Goal: Information Seeking & Learning: Find specific fact

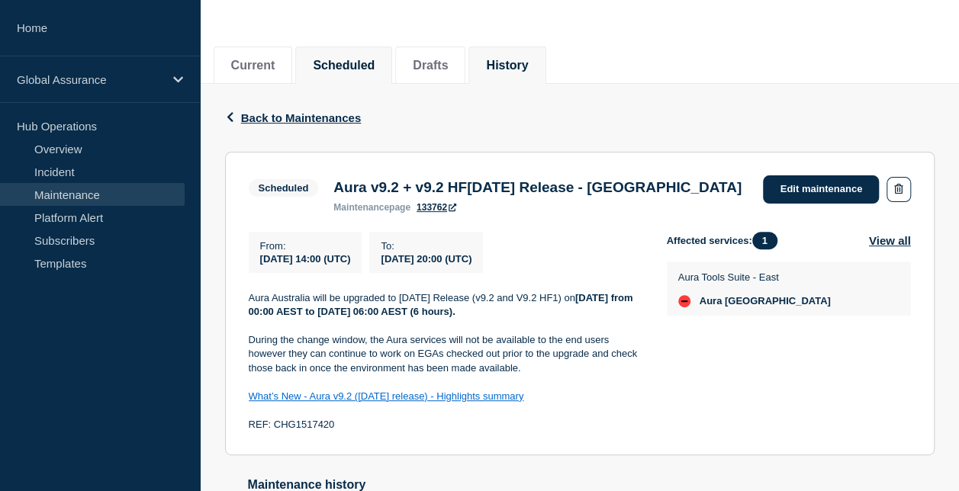
click at [507, 73] on li "History" at bounding box center [506, 65] width 77 height 37
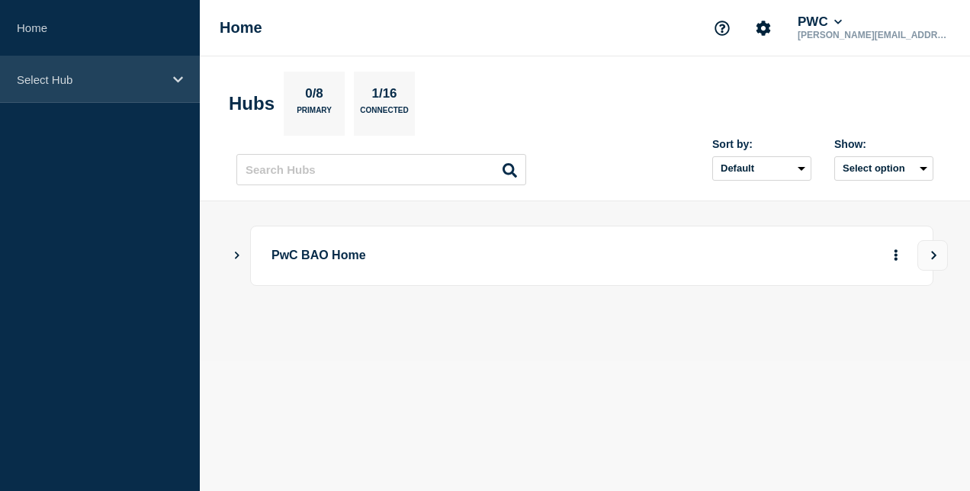
click at [112, 89] on div "Select Hub" at bounding box center [100, 79] width 200 height 47
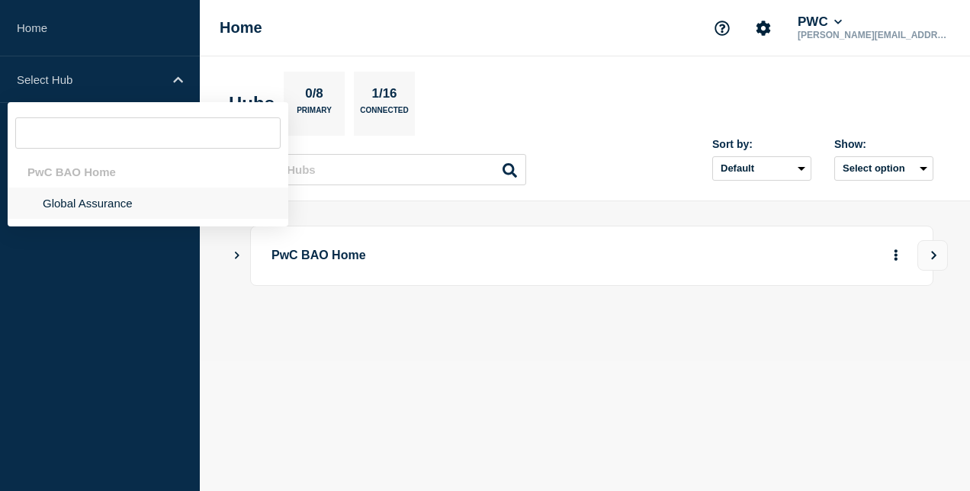
click at [121, 200] on li "Global Assurance" at bounding box center [148, 203] width 281 height 31
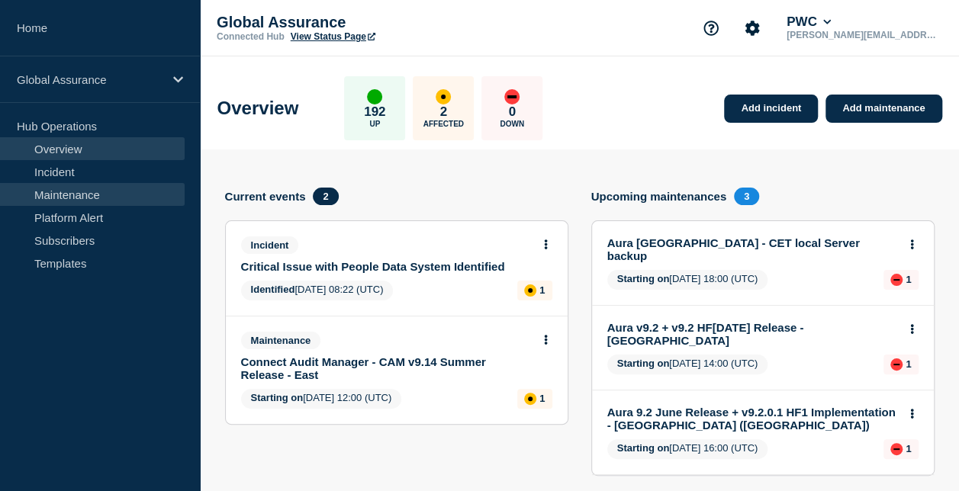
click at [94, 199] on link "Maintenance" at bounding box center [92, 194] width 185 height 23
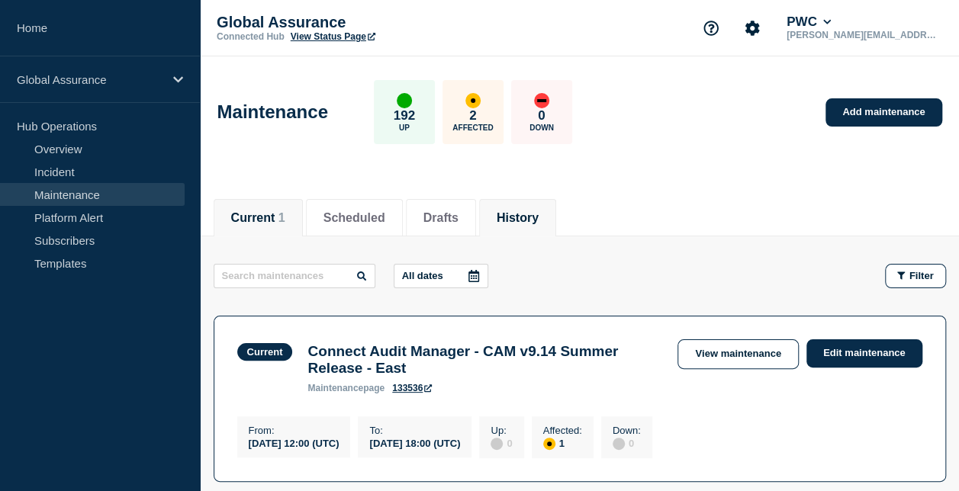
click at [538, 212] on button "History" at bounding box center [518, 218] width 42 height 14
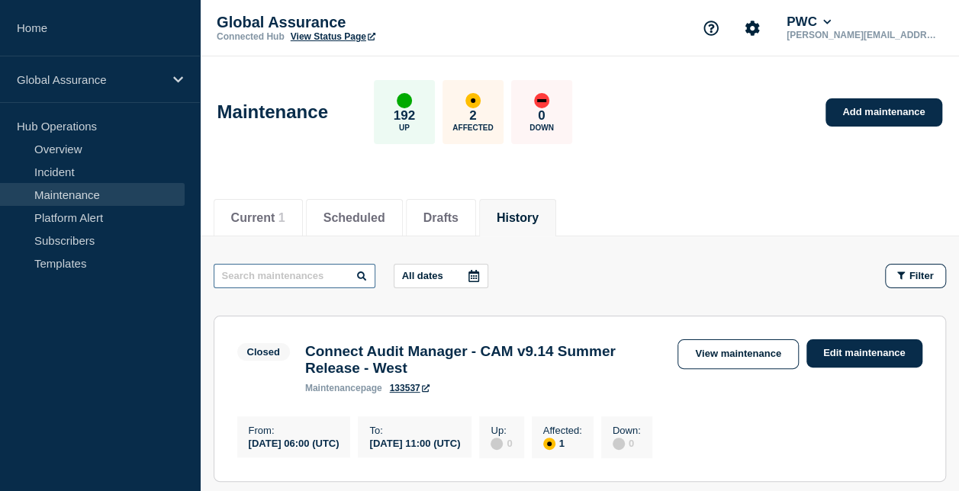
click at [292, 278] on input "text" at bounding box center [295, 276] width 162 height 24
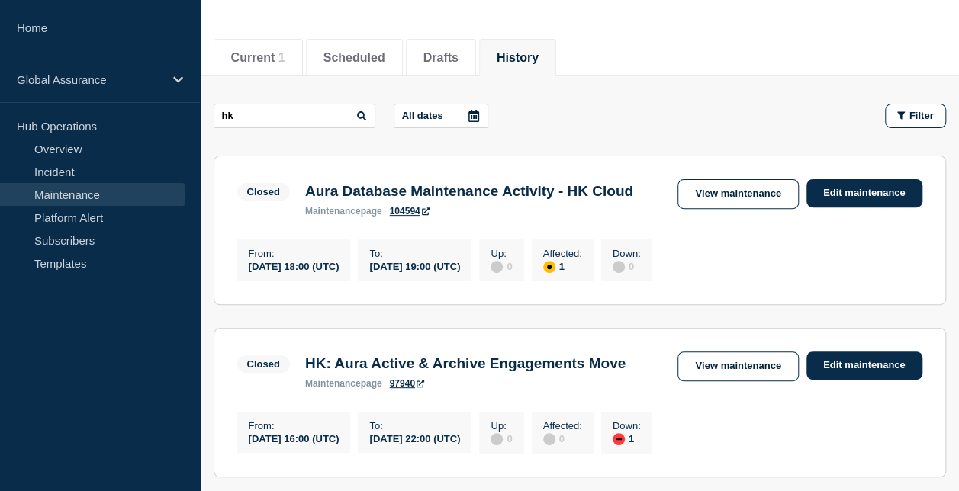
scroll to position [76, 0]
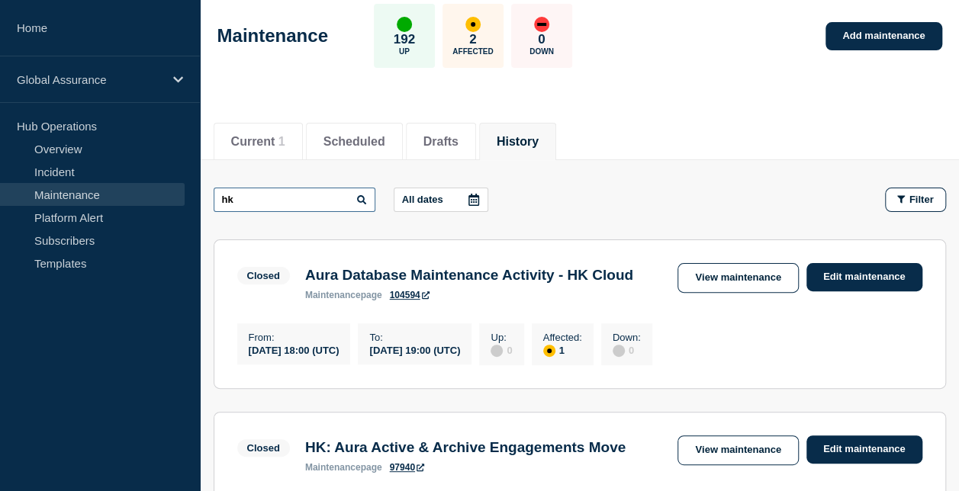
click at [305, 202] on input "hk" at bounding box center [295, 200] width 162 height 24
type input "h"
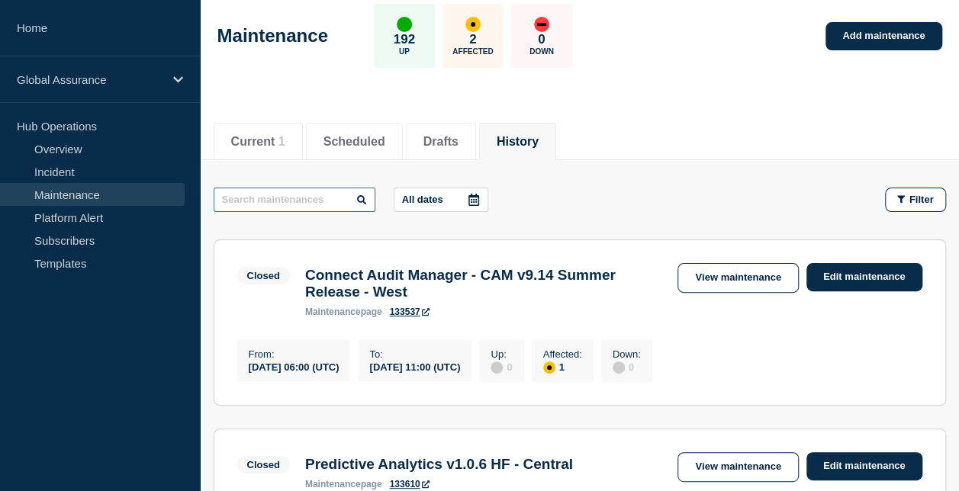
click at [304, 198] on input "text" at bounding box center [295, 200] width 162 height 24
paste input "Aura Hong Kong - CET local Server backup"
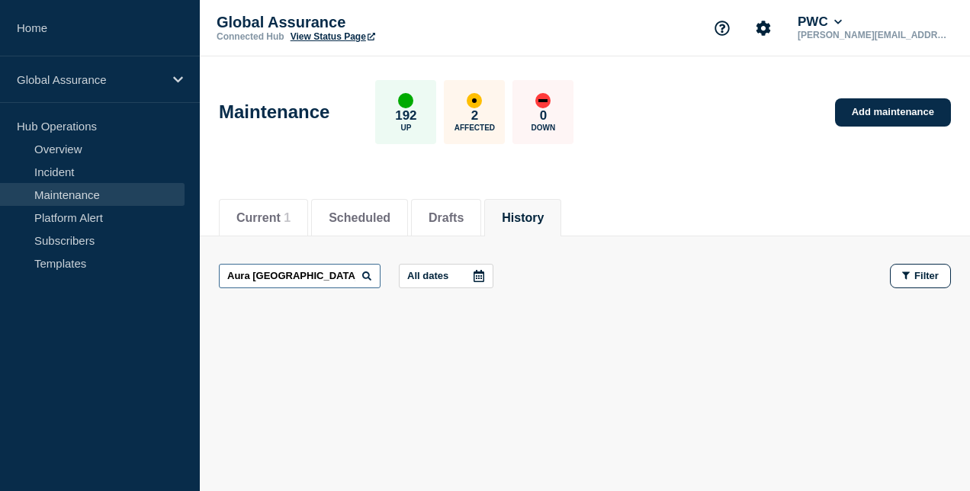
drag, startPoint x: 246, startPoint y: 273, endPoint x: 202, endPoint y: 276, distance: 43.6
click at [202, 276] on main "Aura Hong Kong - CET local Server backup All dates Filter" at bounding box center [585, 275] width 770 height 79
type input "CET local Server backup"
click at [540, 216] on button "History" at bounding box center [523, 218] width 42 height 14
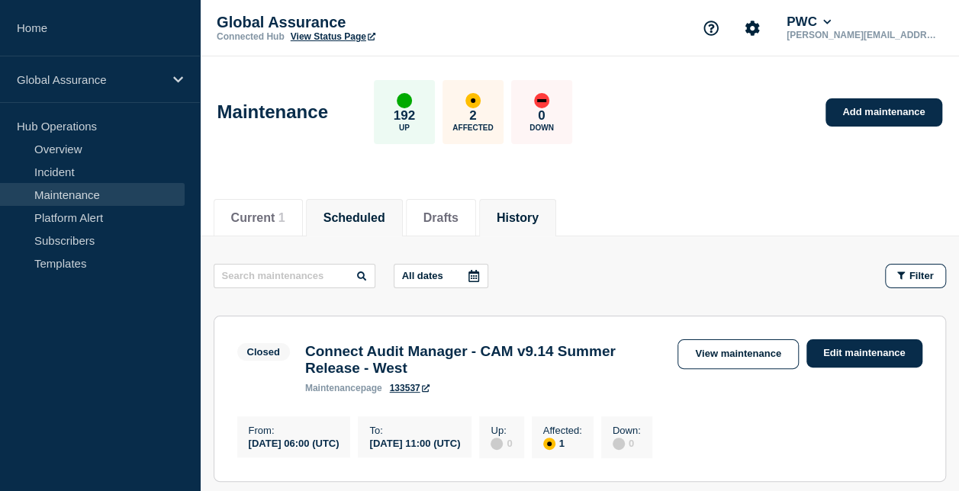
click at [358, 220] on button "Scheduled" at bounding box center [354, 218] width 62 height 14
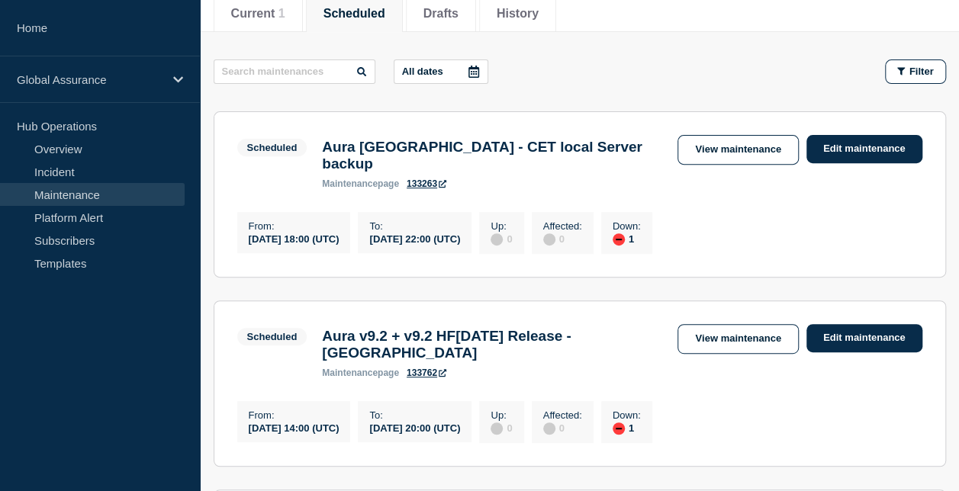
scroll to position [229, 0]
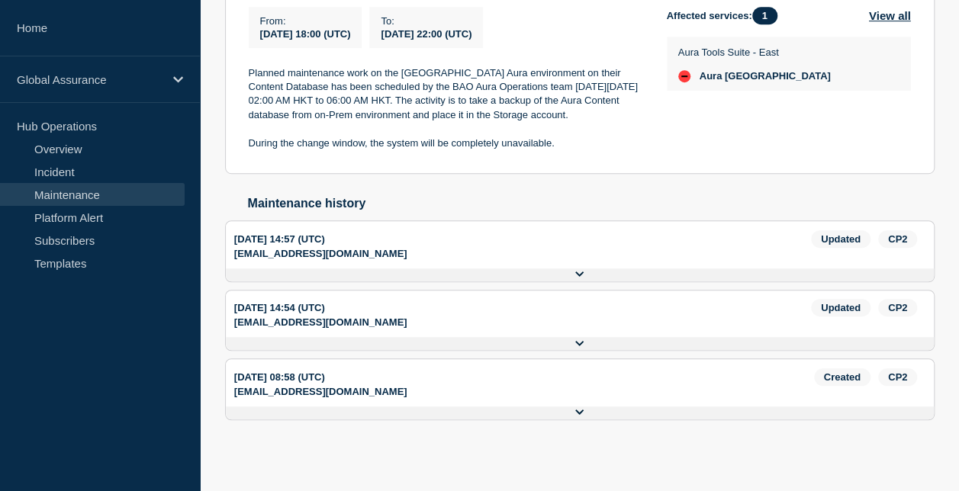
scroll to position [156, 0]
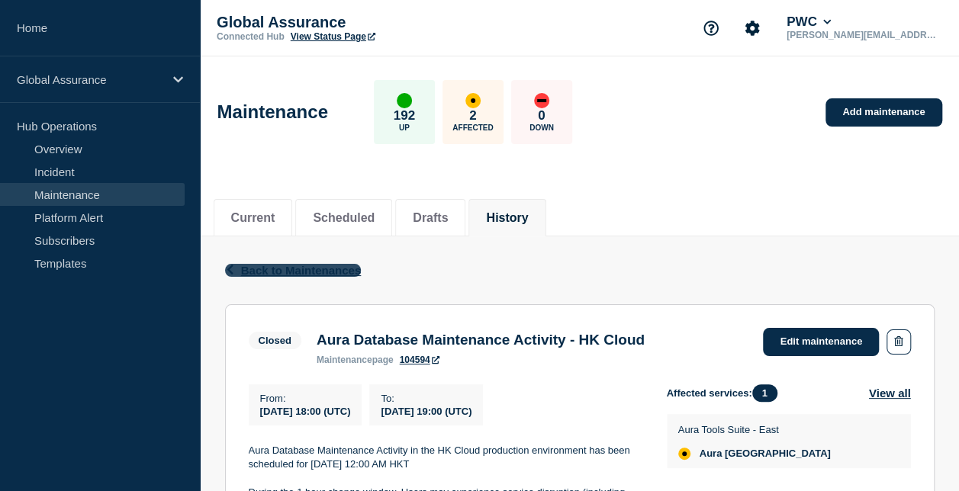
click at [333, 270] on span "Back to Maintenances" at bounding box center [301, 270] width 121 height 13
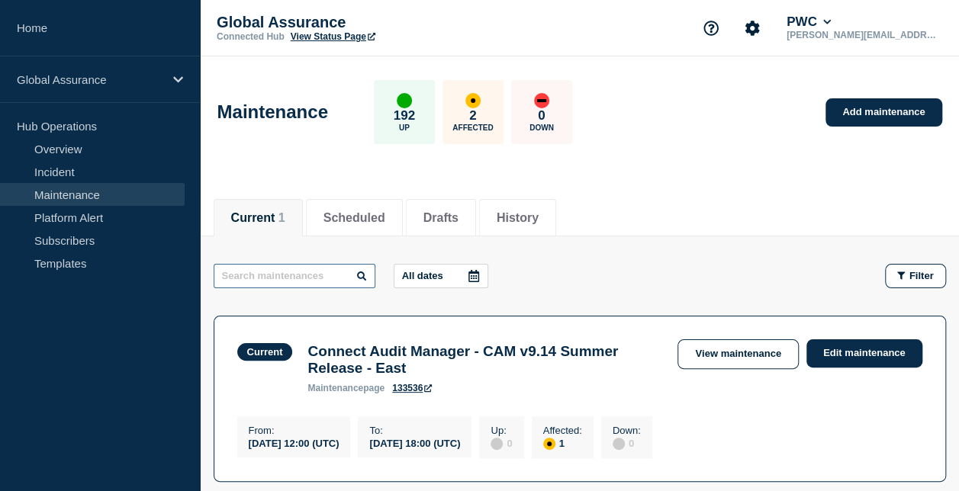
click at [333, 271] on input "text" at bounding box center [295, 276] width 162 height 24
click at [440, 214] on button "Drafts" at bounding box center [440, 218] width 35 height 14
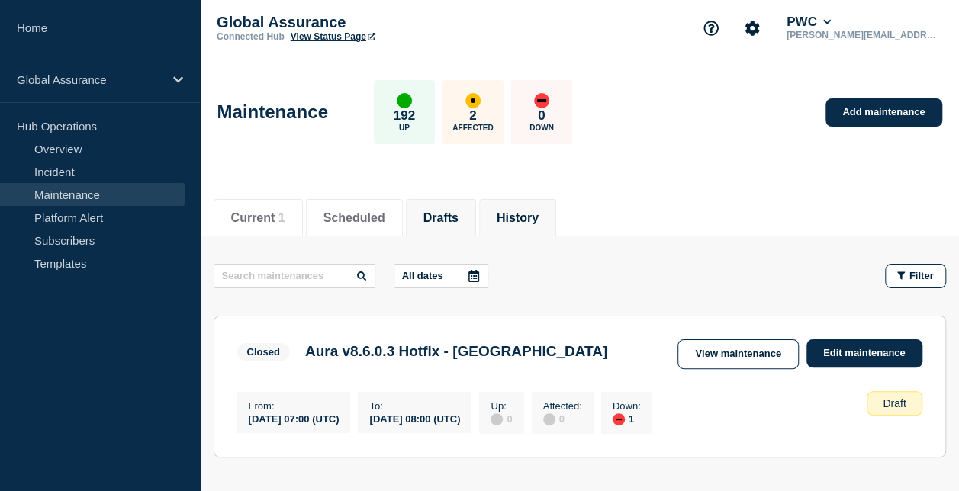
click at [538, 220] on button "History" at bounding box center [518, 218] width 42 height 14
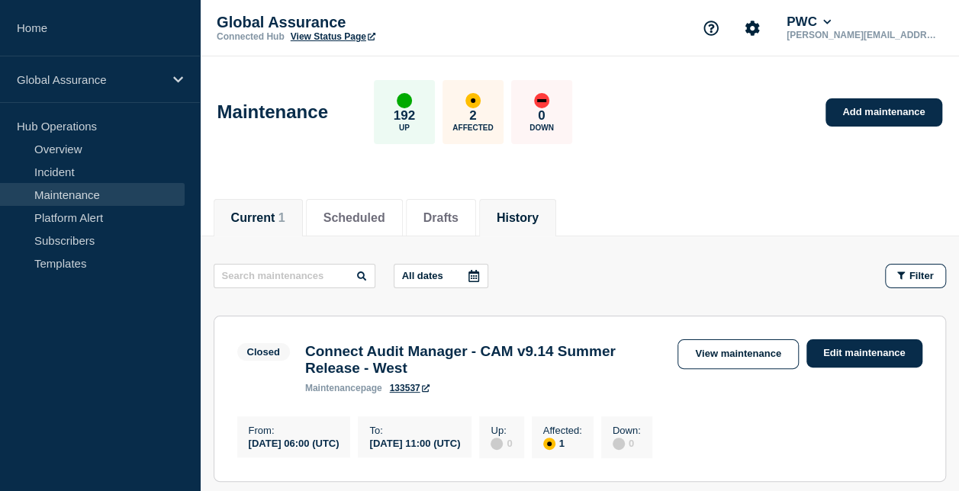
click at [253, 220] on button "Current 1" at bounding box center [258, 218] width 54 height 14
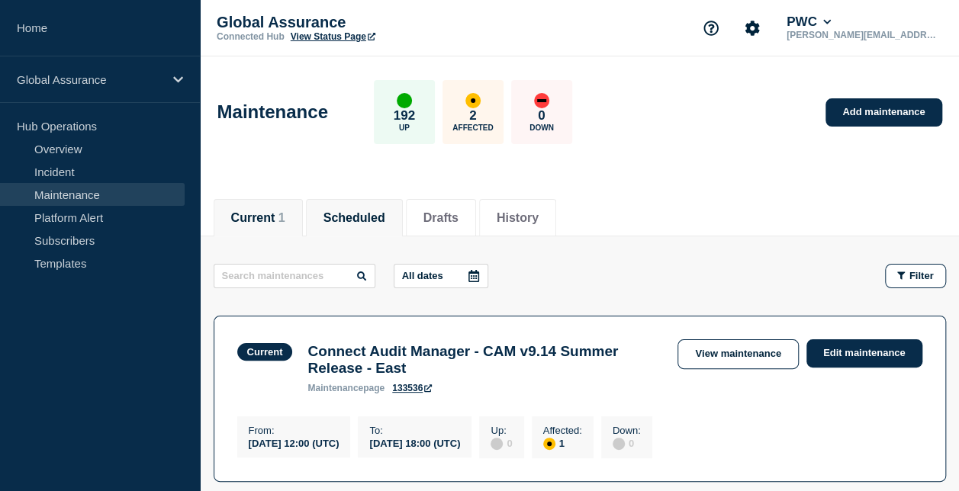
click at [372, 203] on li "Scheduled" at bounding box center [354, 217] width 97 height 37
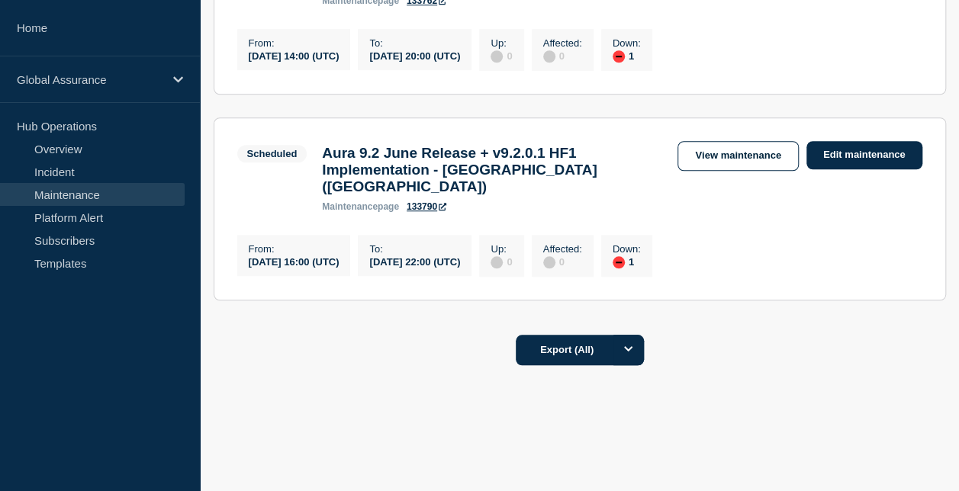
scroll to position [195, 0]
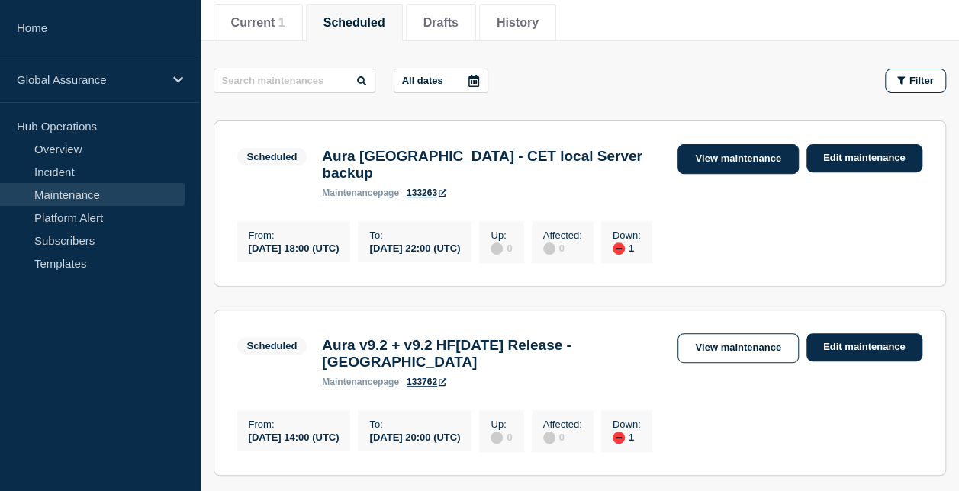
click at [747, 165] on link "View maintenance" at bounding box center [737, 159] width 121 height 30
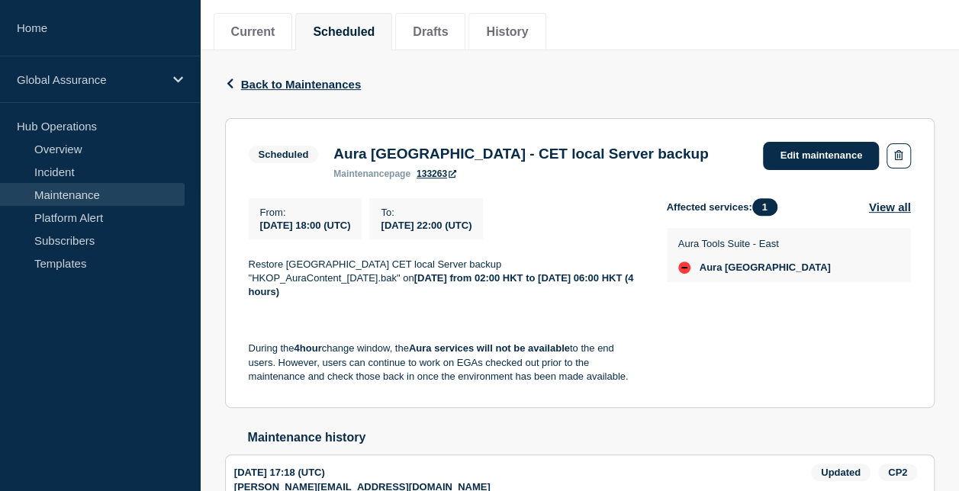
scroll to position [253, 0]
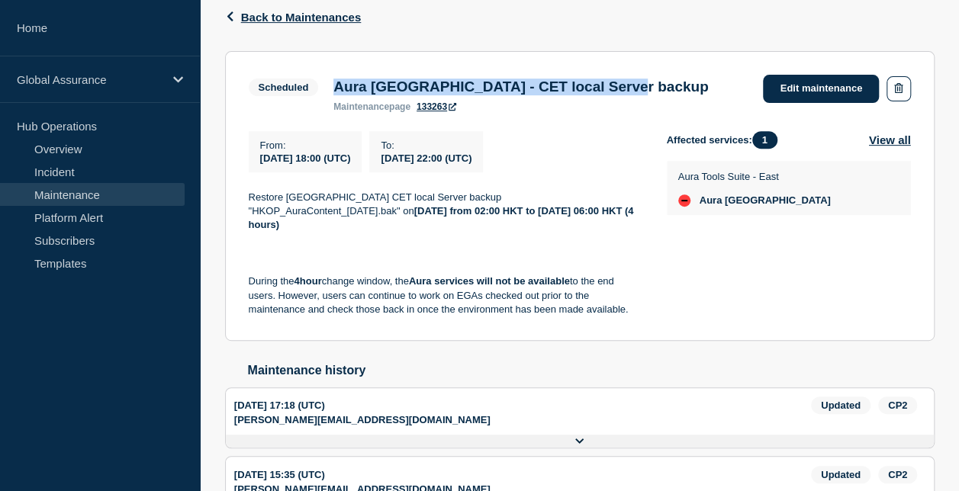
drag, startPoint x: 671, startPoint y: 88, endPoint x: 329, endPoint y: 84, distance: 341.7
click at [329, 84] on div "Aura Hong Kong - CET local Server backup maintenance page 133263" at bounding box center [521, 96] width 390 height 34
copy h3 "Aura Hong Kong - CET local Server backup"
